Goal: Task Accomplishment & Management: Use online tool/utility

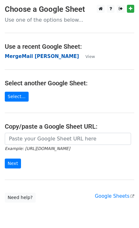
click at [25, 57] on strong "MergeMail [PERSON_NAME]" at bounding box center [42, 56] width 74 height 6
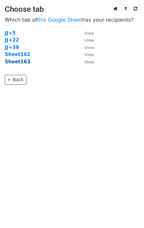
click at [22, 62] on strong "Sheet163" at bounding box center [17, 62] width 25 height 6
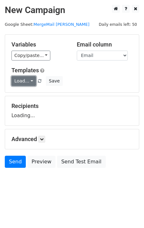
click at [27, 85] on link "Load..." at bounding box center [23, 81] width 25 height 10
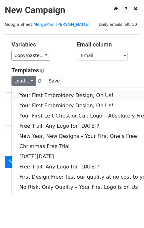
click at [33, 94] on link "Your First Embroidery Design, On Us!" at bounding box center [85, 95] width 146 height 10
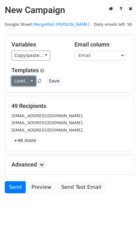
click at [28, 82] on link "Load..." at bounding box center [23, 81] width 25 height 10
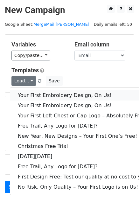
click at [34, 95] on link "Your First Embroidery Design, On Us!" at bounding box center [83, 95] width 146 height 10
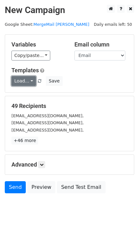
click at [27, 81] on link "Load..." at bounding box center [23, 81] width 25 height 10
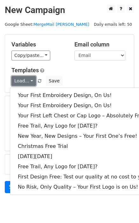
click at [27, 81] on link "Load..." at bounding box center [23, 81] width 25 height 10
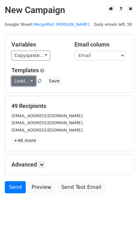
click at [25, 85] on link "Load..." at bounding box center [23, 81] width 25 height 10
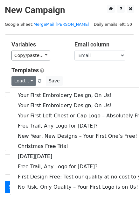
click at [61, 51] on div "Copy/paste... {{Email}}" at bounding box center [37, 56] width 53 height 10
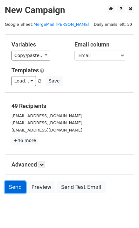
click at [19, 183] on link "Send" at bounding box center [15, 187] width 21 height 12
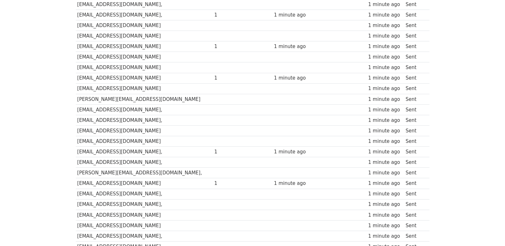
scroll to position [433, 0]
